Goal: Navigation & Orientation: Find specific page/section

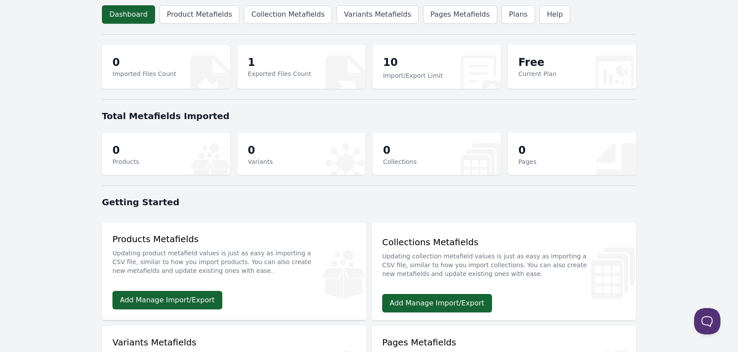
click at [678, 58] on body "Dashboard Product Metafields Collection Metafields Variants Metafields Pages Me…" at bounding box center [369, 283] width 738 height 566
click at [194, 14] on link "Product Metafields" at bounding box center [199, 14] width 80 height 18
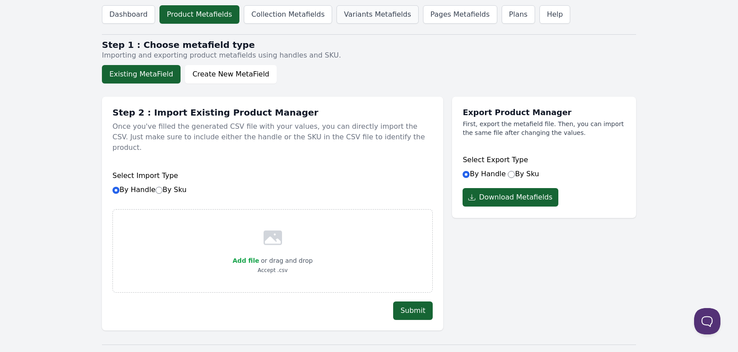
click at [353, 17] on link "Variants Metafields" at bounding box center [377, 14] width 82 height 18
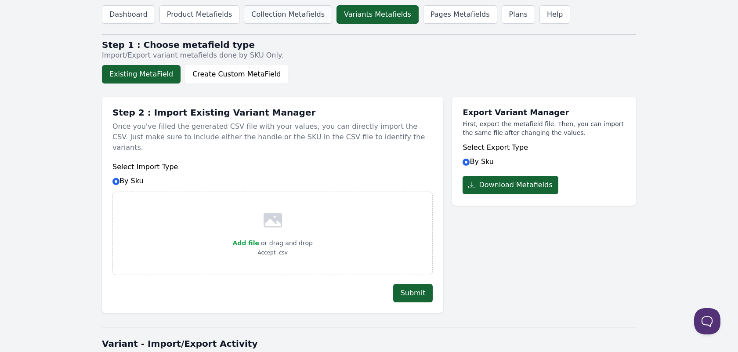
click at [287, 13] on link "Collection Metafields" at bounding box center [288, 14] width 88 height 18
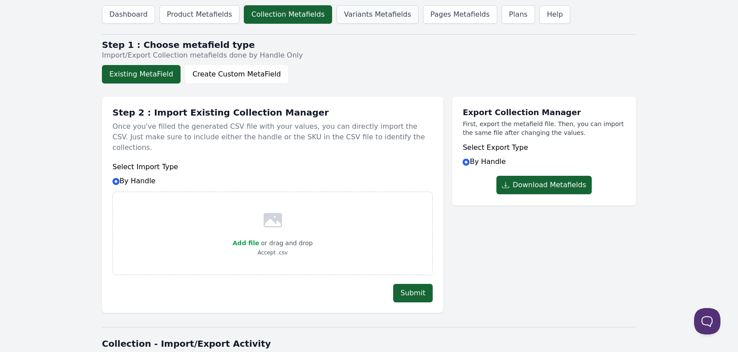
click at [359, 12] on link "Variants Metafields" at bounding box center [377, 14] width 82 height 18
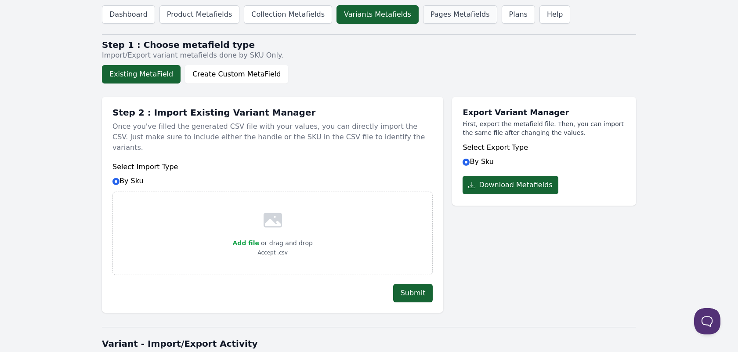
click at [448, 11] on link "Pages Metafields" at bounding box center [460, 14] width 74 height 18
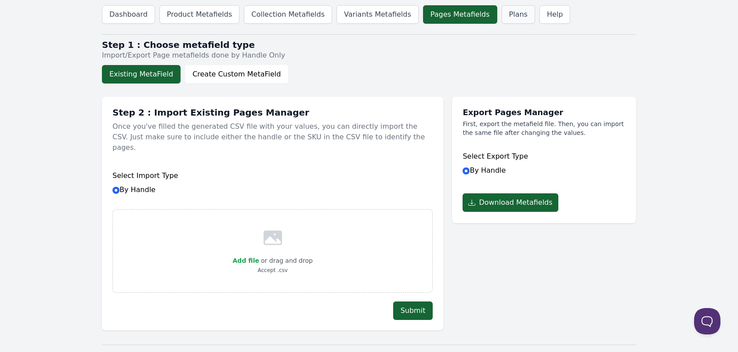
click at [501, 15] on link "Plans" at bounding box center [517, 14] width 33 height 18
